Goal: Book appointment/travel/reservation

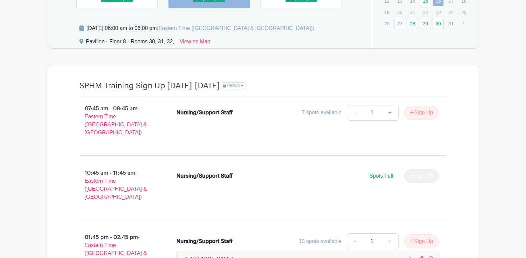
scroll to position [420, 0]
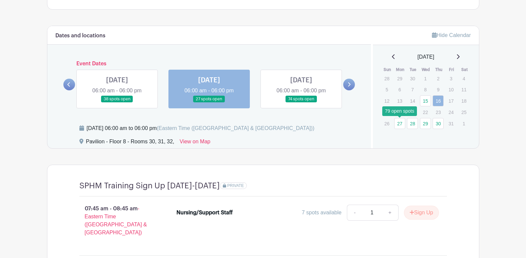
click at [402, 122] on link "27" at bounding box center [399, 123] width 11 height 11
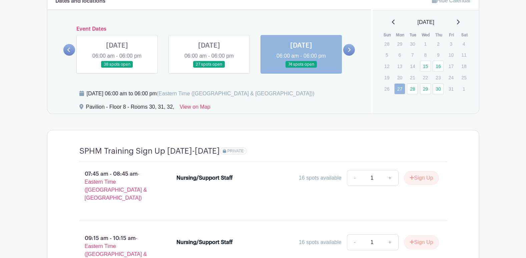
scroll to position [365, 0]
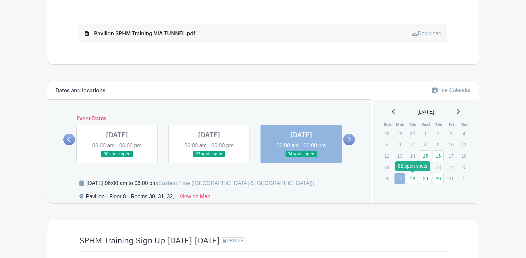
click at [415, 177] on link "28" at bounding box center [412, 178] width 11 height 11
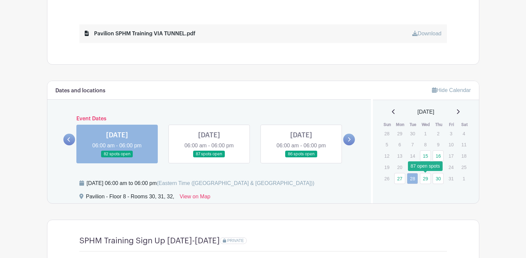
click at [423, 179] on link "29" at bounding box center [425, 178] width 11 height 11
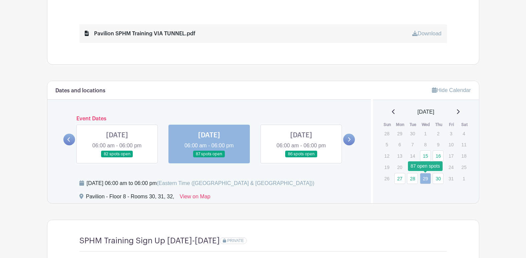
click at [426, 177] on link "29" at bounding box center [425, 178] width 11 height 11
click at [351, 139] on link at bounding box center [349, 140] width 12 height 12
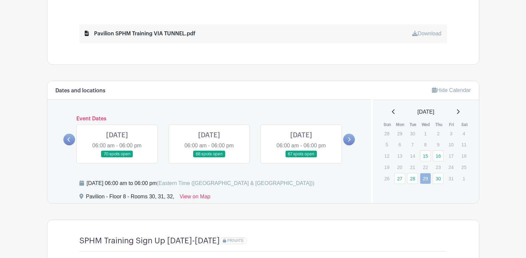
click at [351, 139] on link at bounding box center [349, 140] width 12 height 12
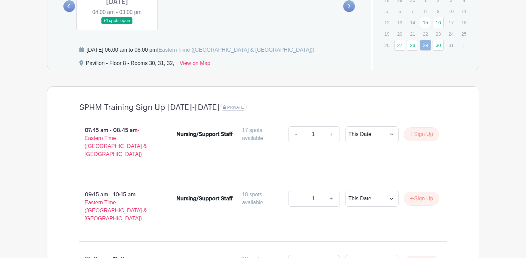
scroll to position [432, 0]
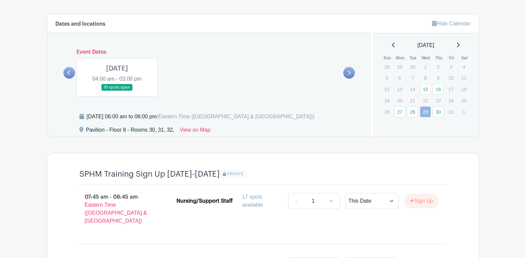
click at [117, 91] on link at bounding box center [117, 91] width 0 height 0
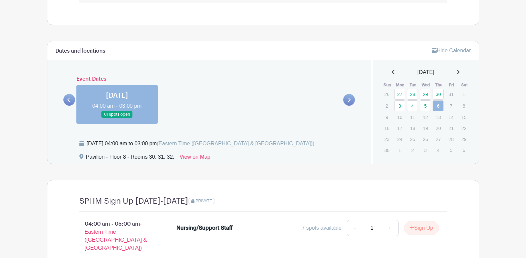
scroll to position [332, 0]
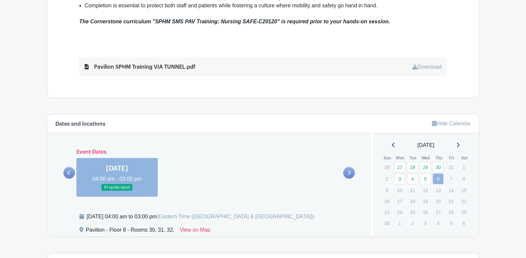
click at [66, 170] on link at bounding box center [69, 173] width 12 height 12
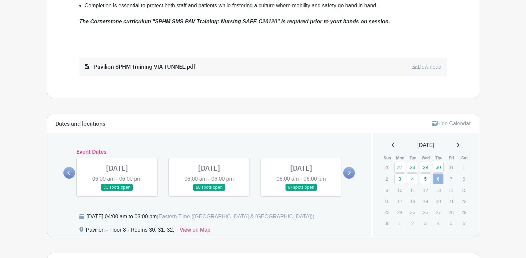
click at [301, 191] on link at bounding box center [301, 191] width 0 height 0
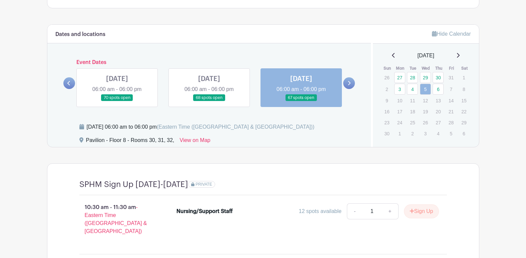
scroll to position [409, 0]
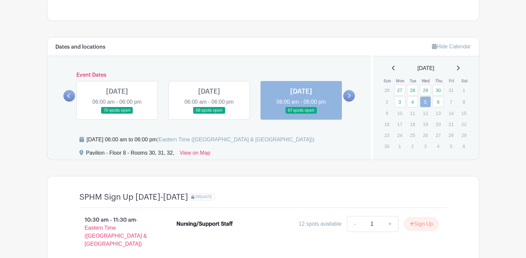
click at [209, 114] on link at bounding box center [209, 114] width 0 height 0
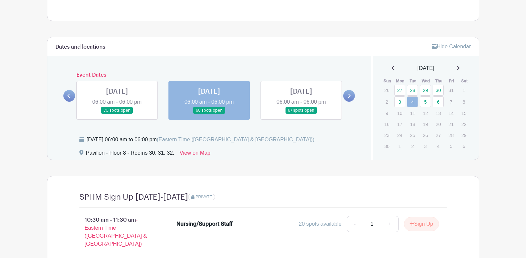
click at [117, 114] on link at bounding box center [117, 114] width 0 height 0
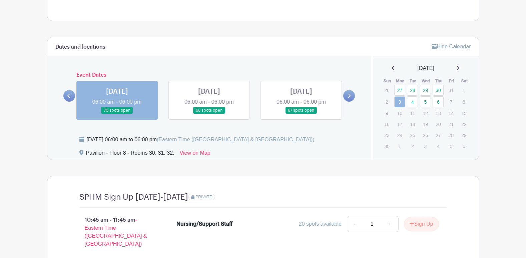
click at [68, 94] on icon at bounding box center [68, 95] width 3 height 5
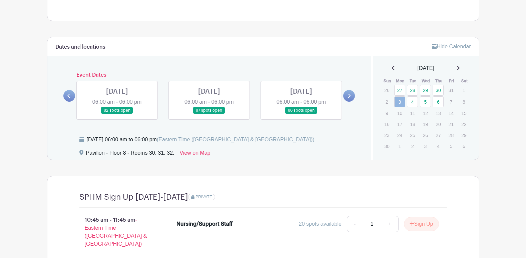
click at [301, 114] on link at bounding box center [301, 114] width 0 height 0
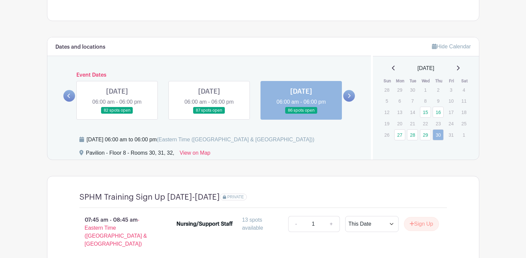
click at [209, 114] on link at bounding box center [209, 114] width 0 height 0
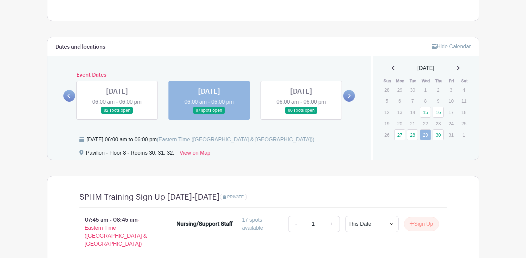
click at [117, 114] on link at bounding box center [117, 114] width 0 height 0
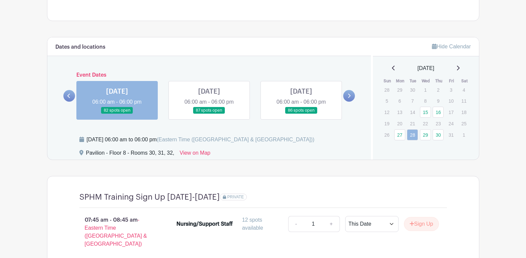
click at [347, 97] on link at bounding box center [349, 96] width 12 height 12
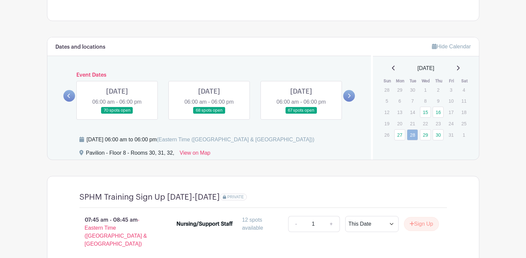
click at [301, 114] on link at bounding box center [301, 114] width 0 height 0
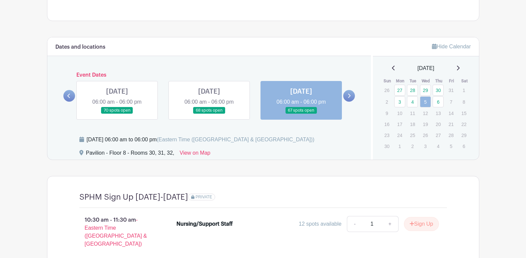
click at [351, 99] on link at bounding box center [349, 96] width 12 height 12
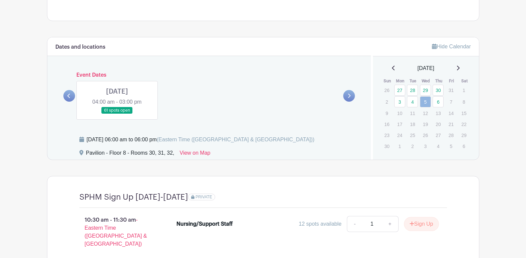
click at [117, 114] on link at bounding box center [117, 114] width 0 height 0
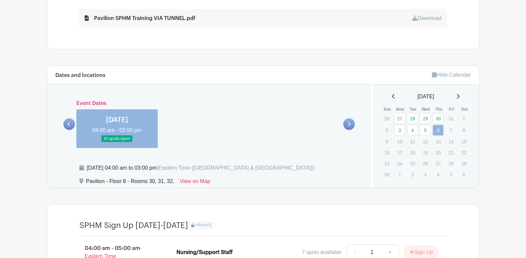
scroll to position [375, 0]
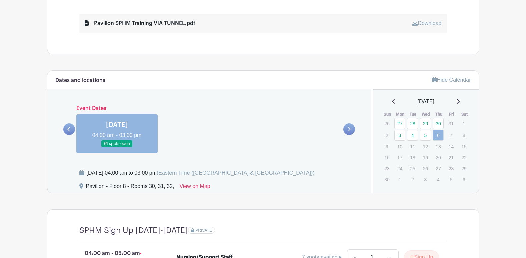
click at [67, 127] on link at bounding box center [69, 129] width 12 height 12
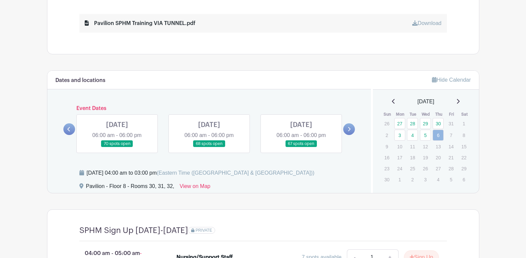
click at [68, 127] on icon at bounding box center [68, 129] width 3 height 5
click at [301, 147] on link at bounding box center [301, 147] width 0 height 0
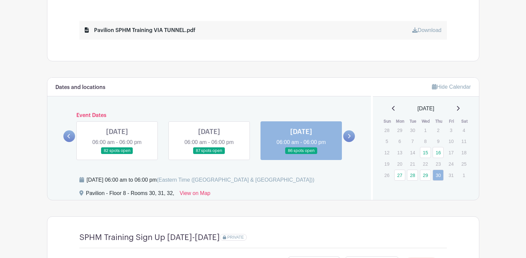
scroll to position [375, 0]
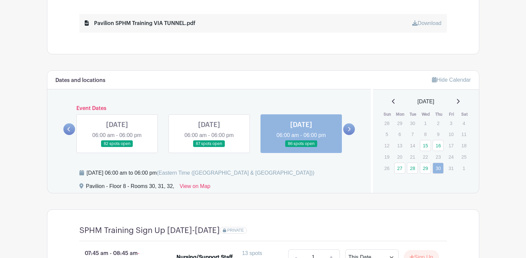
click at [70, 129] on icon at bounding box center [68, 129] width 3 height 5
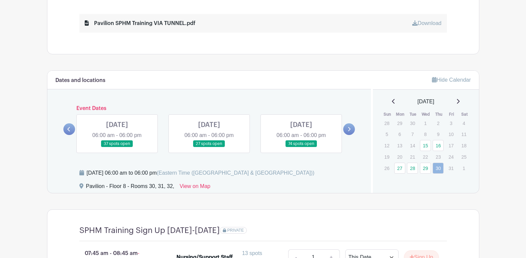
click at [301, 147] on link at bounding box center [301, 147] width 0 height 0
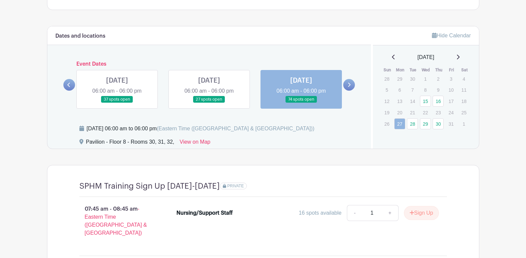
scroll to position [432, 0]
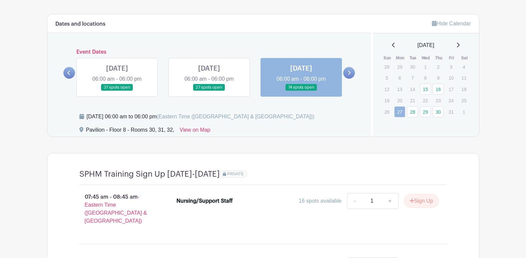
click at [351, 71] on link at bounding box center [349, 73] width 12 height 12
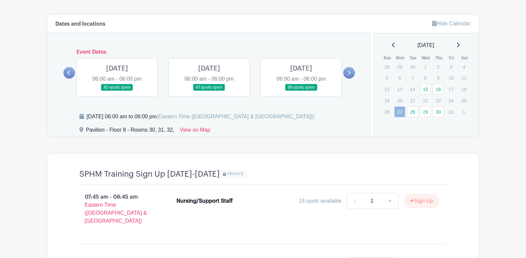
click at [301, 91] on link at bounding box center [301, 91] width 0 height 0
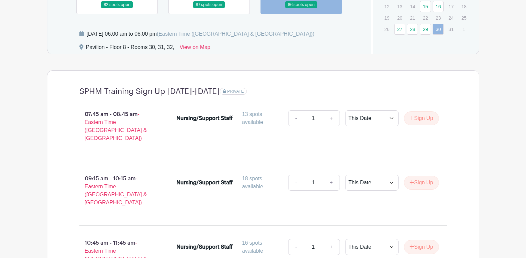
scroll to position [498, 0]
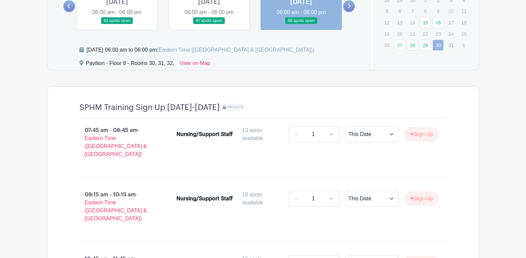
click at [72, 8] on link at bounding box center [69, 6] width 12 height 12
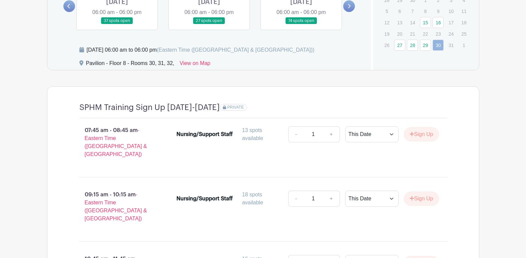
click at [72, 8] on link at bounding box center [69, 6] width 12 height 12
click at [68, 3] on link at bounding box center [69, 6] width 12 height 12
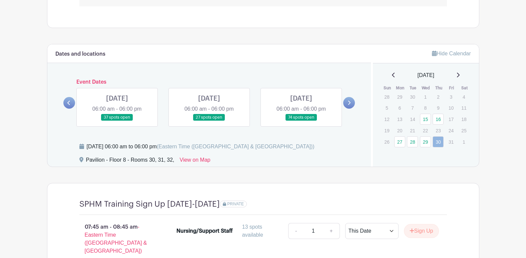
scroll to position [398, 0]
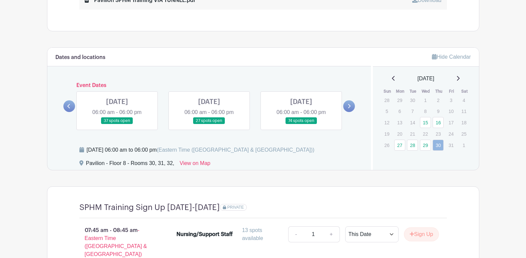
click at [209, 124] on link at bounding box center [209, 124] width 0 height 0
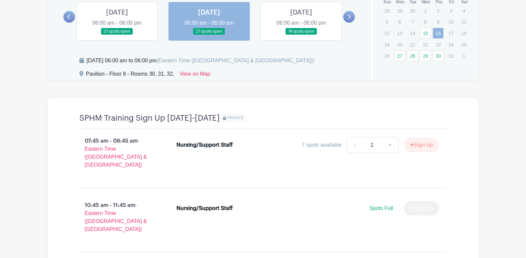
scroll to position [487, 0]
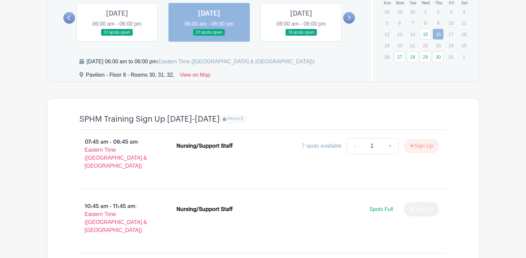
click at [301, 36] on link at bounding box center [301, 36] width 0 height 0
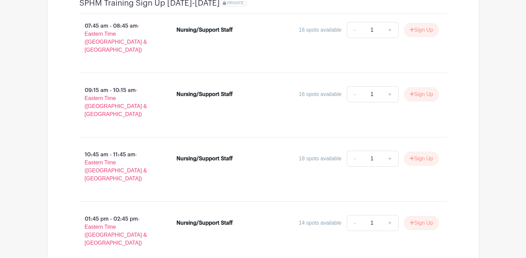
scroll to position [532, 0]
